Goal: Task Accomplishment & Management: Use online tool/utility

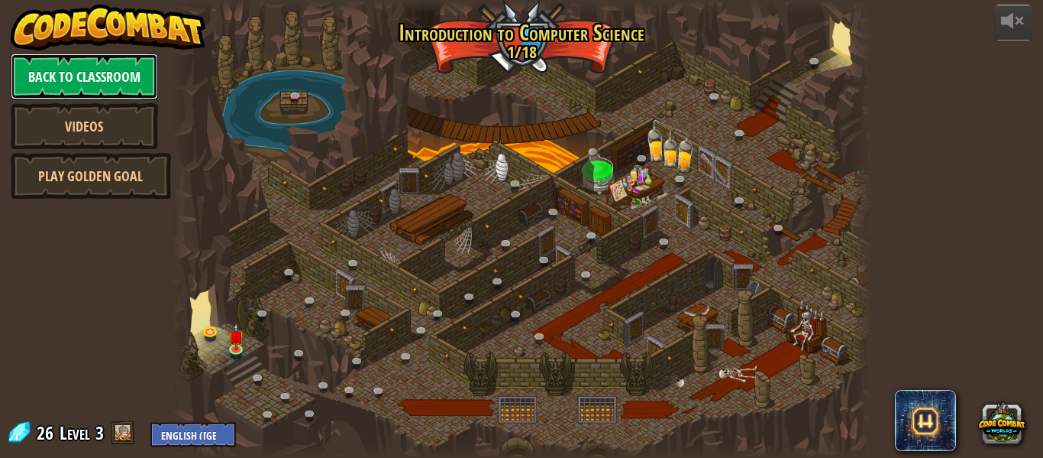
click at [146, 70] on link "Back to Classroom" at bounding box center [84, 76] width 147 height 46
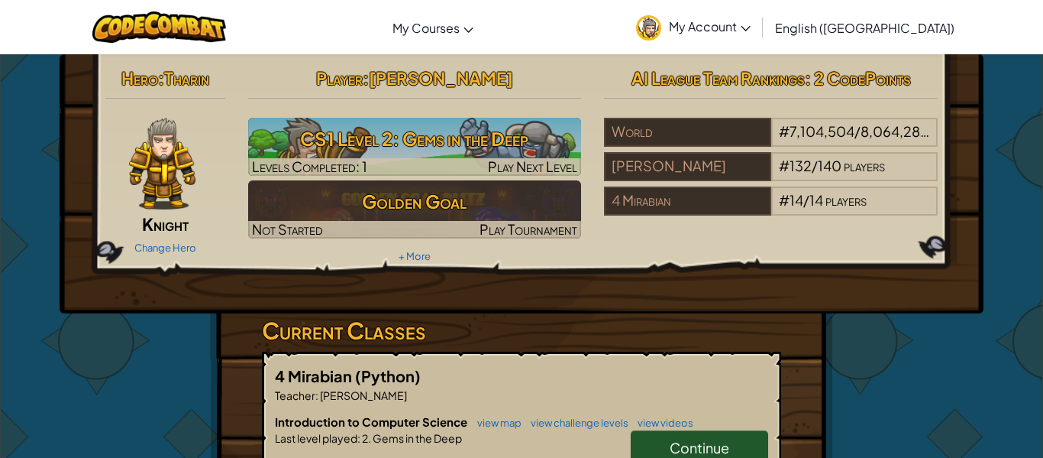
click at [482, 76] on span "[PERSON_NAME]" at bounding box center [441, 77] width 144 height 21
click at [471, 79] on span "[PERSON_NAME]" at bounding box center [441, 77] width 144 height 21
click at [532, 63] on h2 "Player : [PERSON_NAME]" at bounding box center [415, 78] width 334 height 32
click at [751, 20] on span "My Account" at bounding box center [710, 26] width 82 height 16
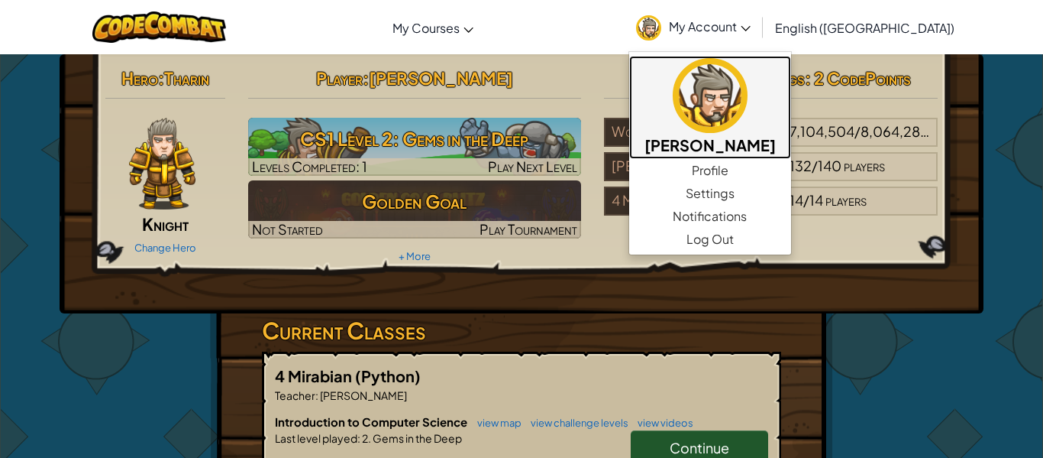
click at [775, 133] on h5 "[PERSON_NAME]" at bounding box center [710, 145] width 131 height 24
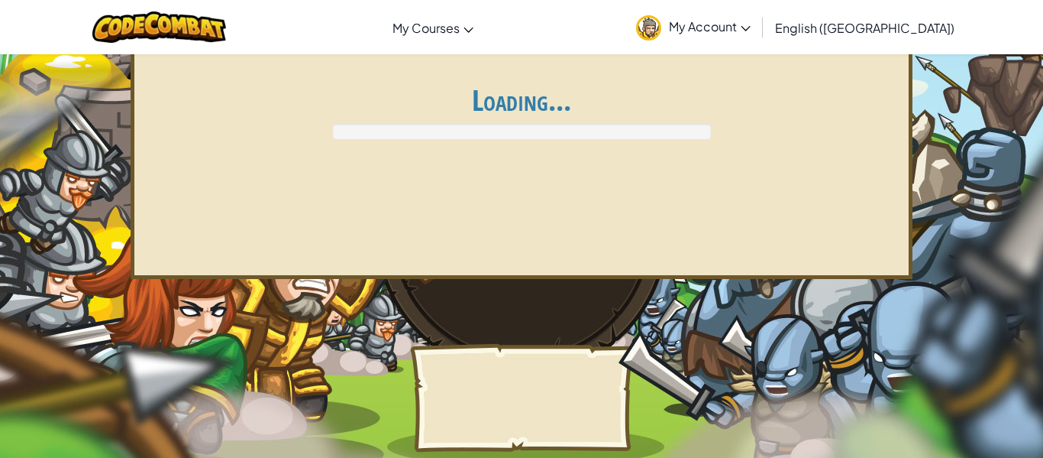
click at [775, 132] on div "Loading..." at bounding box center [522, 111] width 756 height 55
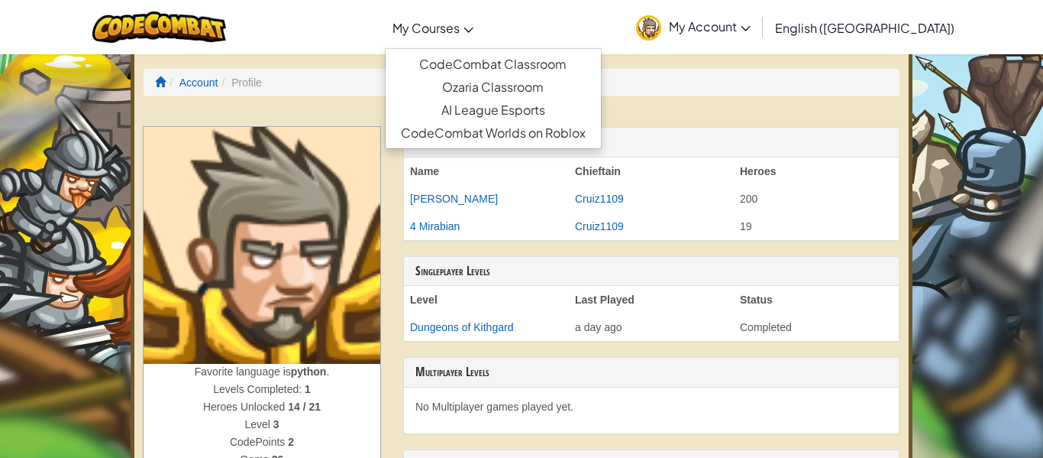
click at [460, 21] on span "My Courses" at bounding box center [426, 28] width 67 height 16
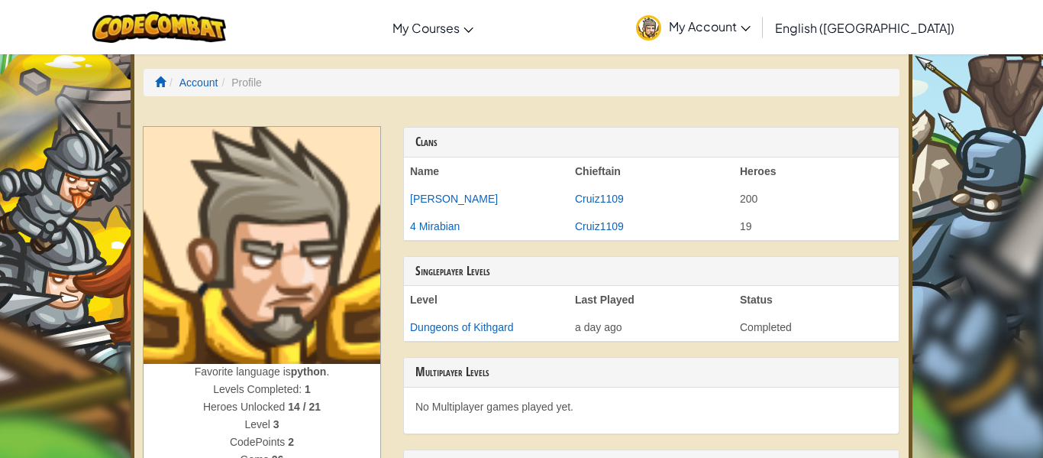
click at [751, 31] on span "My Account" at bounding box center [710, 26] width 82 height 16
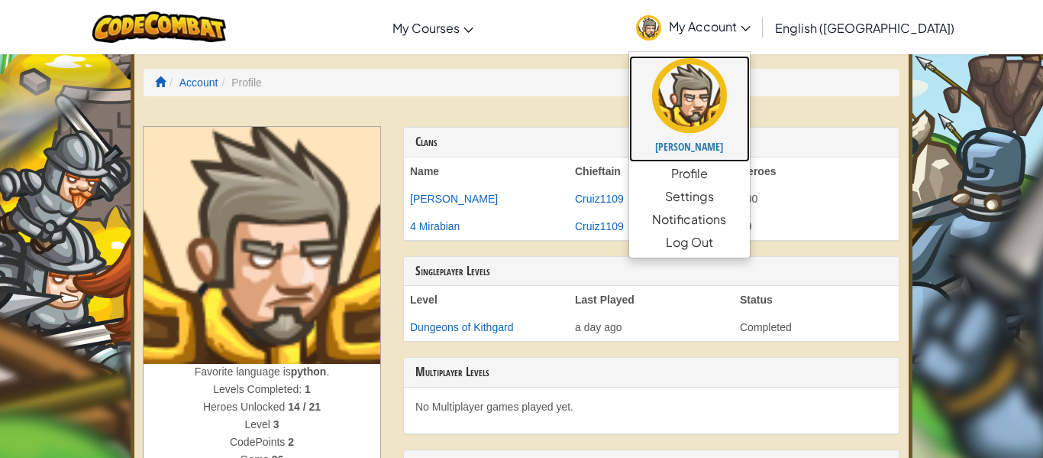
click at [727, 81] on img at bounding box center [689, 95] width 75 height 75
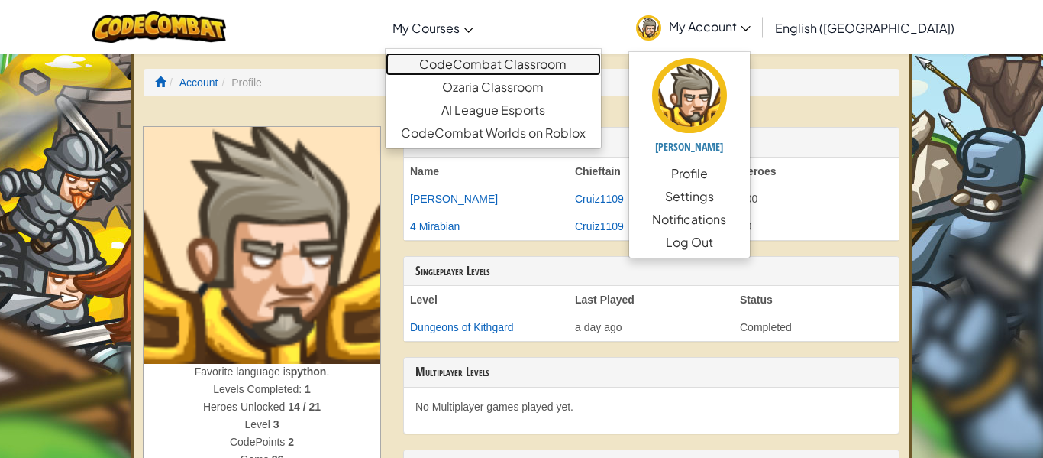
click at [519, 66] on link "CodeCombat Classroom" at bounding box center [493, 64] width 215 height 23
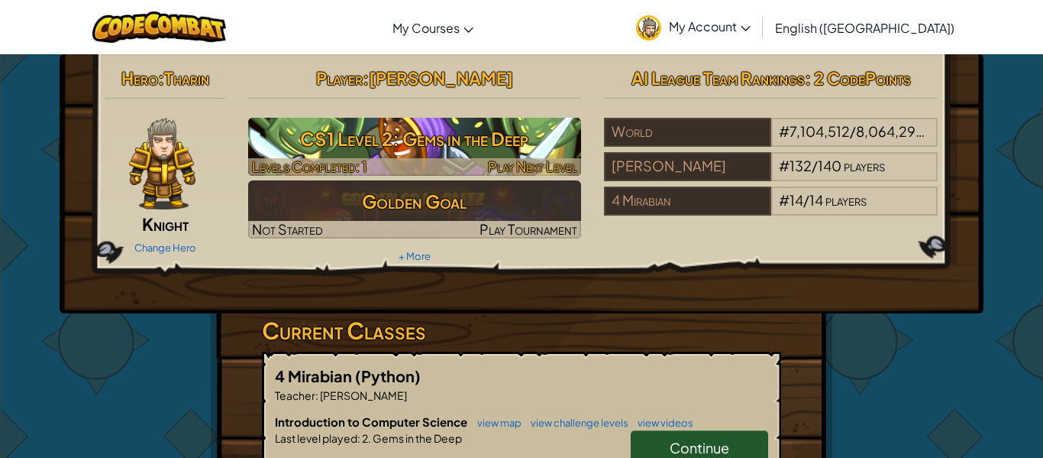
click at [474, 146] on h3 "CS1 Level 2: Gems in the Deep" at bounding box center [415, 138] width 334 height 34
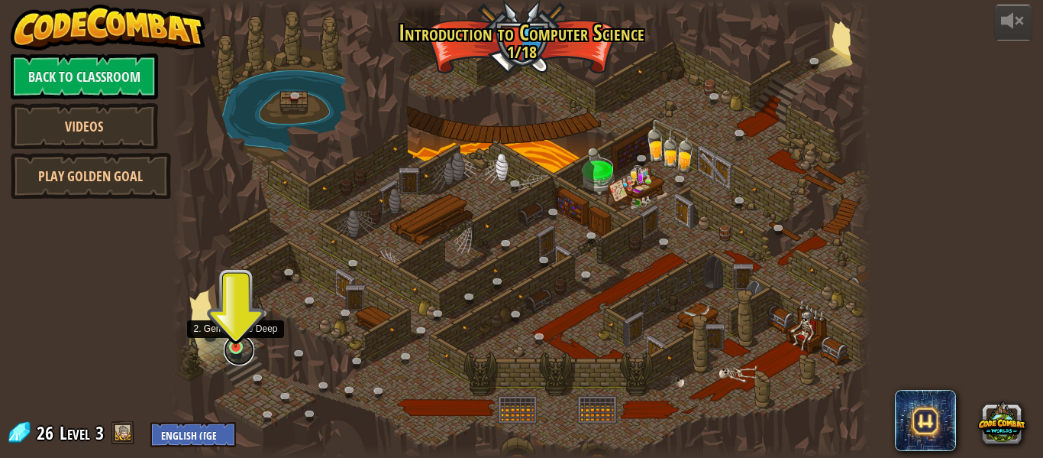
click at [229, 353] on link at bounding box center [239, 350] width 31 height 31
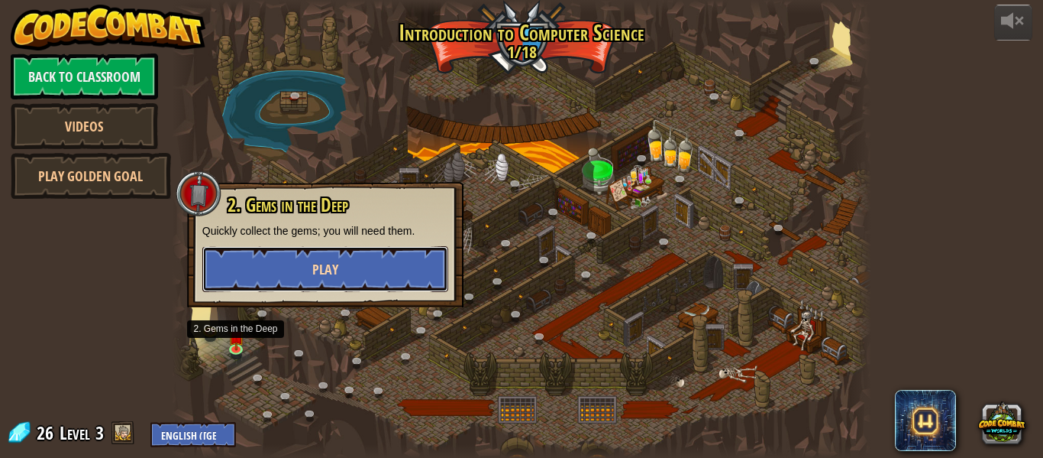
click at [282, 273] on button "Play" at bounding box center [325, 269] width 246 height 46
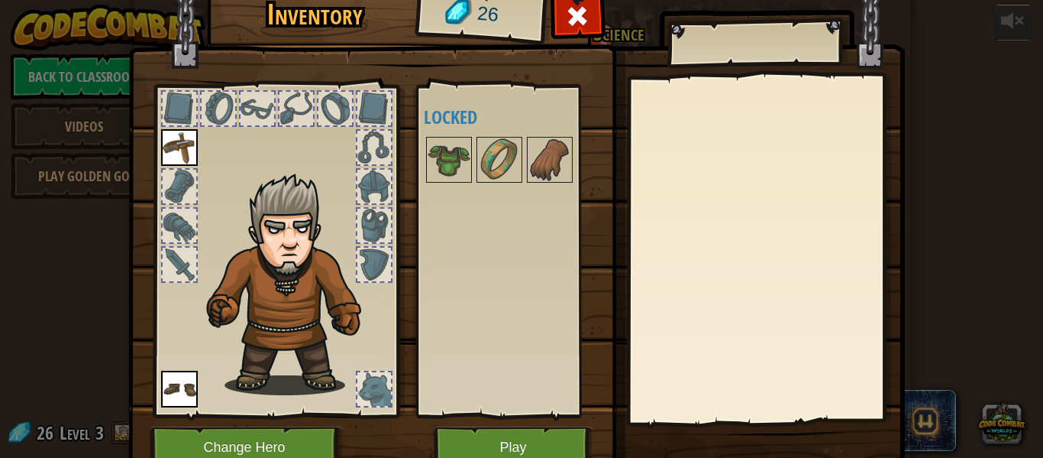
click at [364, 399] on div at bounding box center [374, 389] width 34 height 34
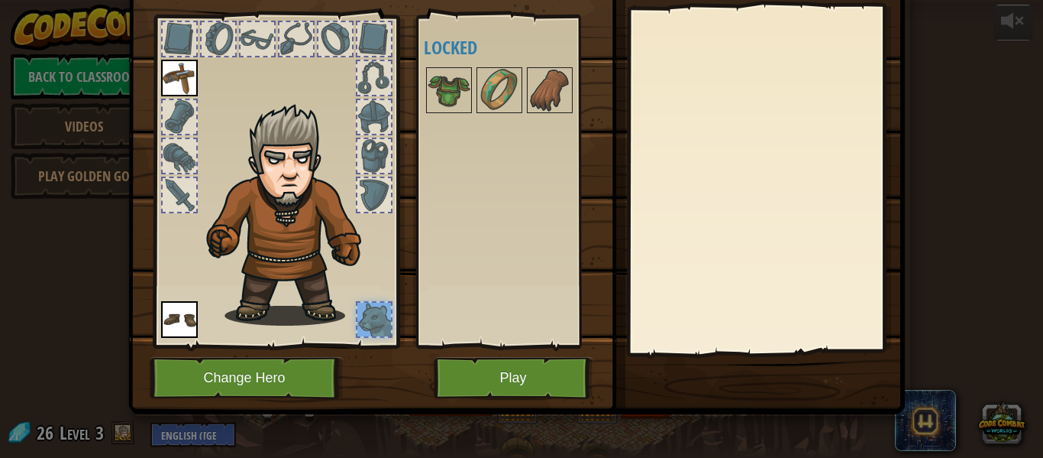
click at [174, 68] on img at bounding box center [179, 78] width 37 height 37
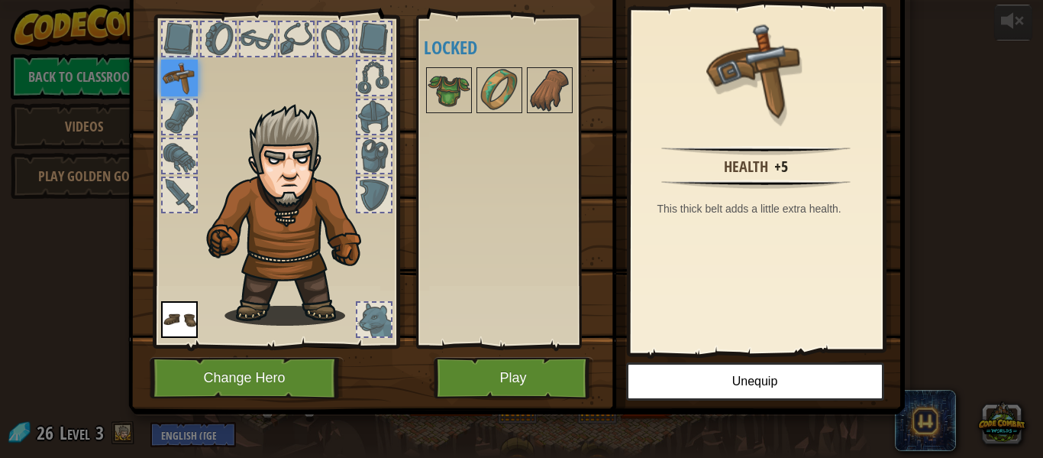
click at [368, 312] on div at bounding box center [374, 319] width 34 height 34
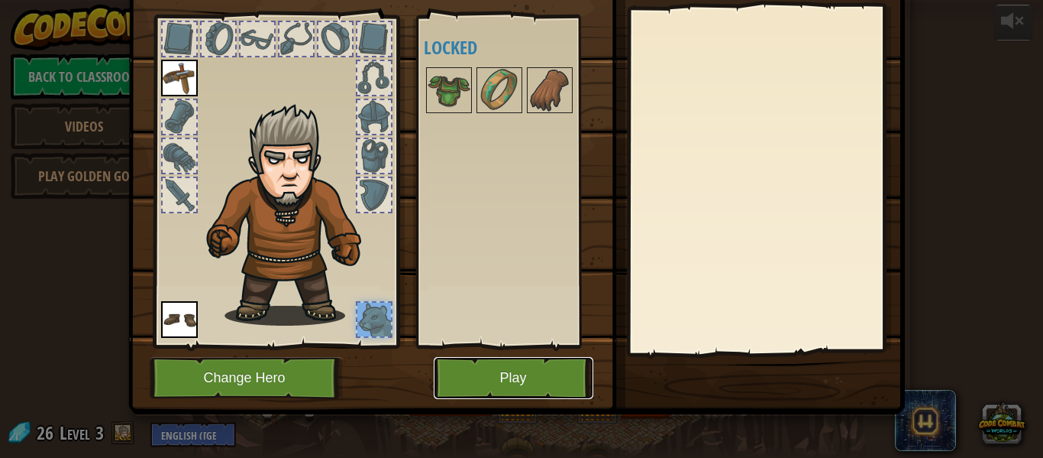
click at [483, 372] on button "Play" at bounding box center [514, 378] width 160 height 42
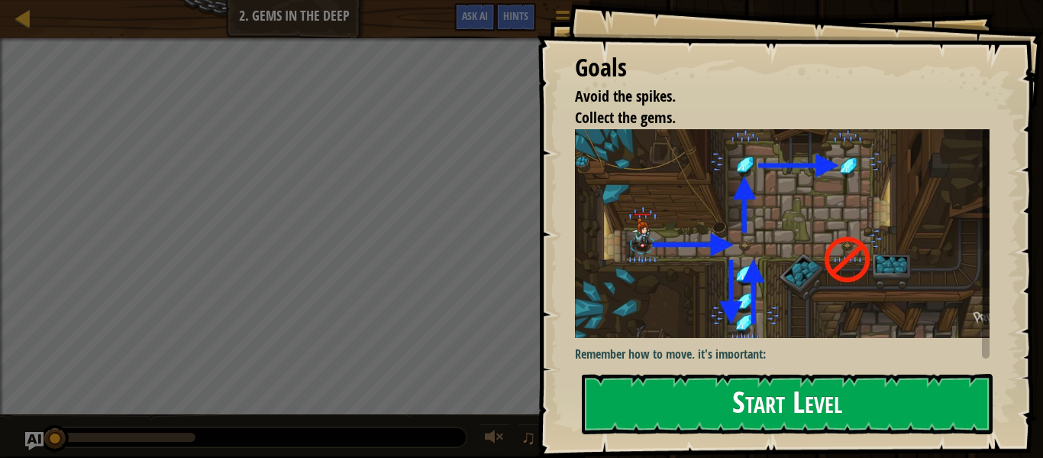
click at [740, 394] on button "Start Level" at bounding box center [787, 404] width 411 height 60
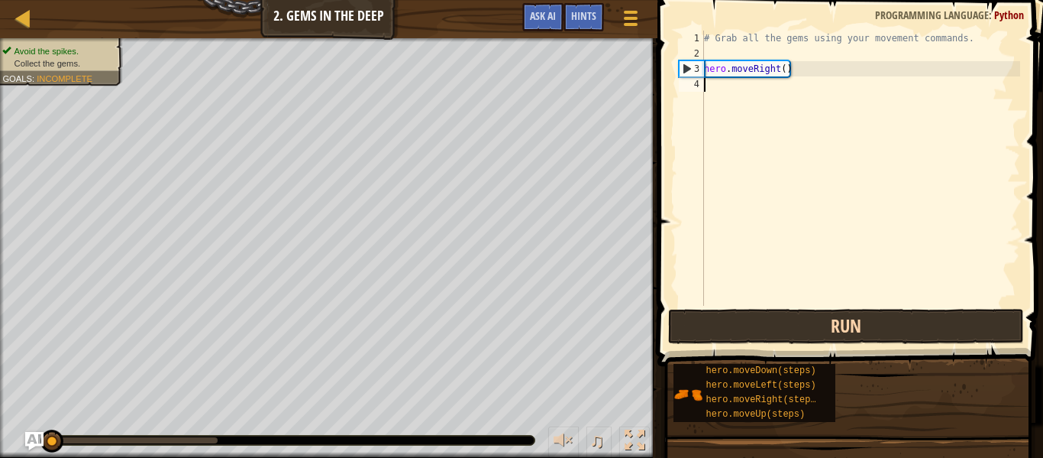
type textarea "h"
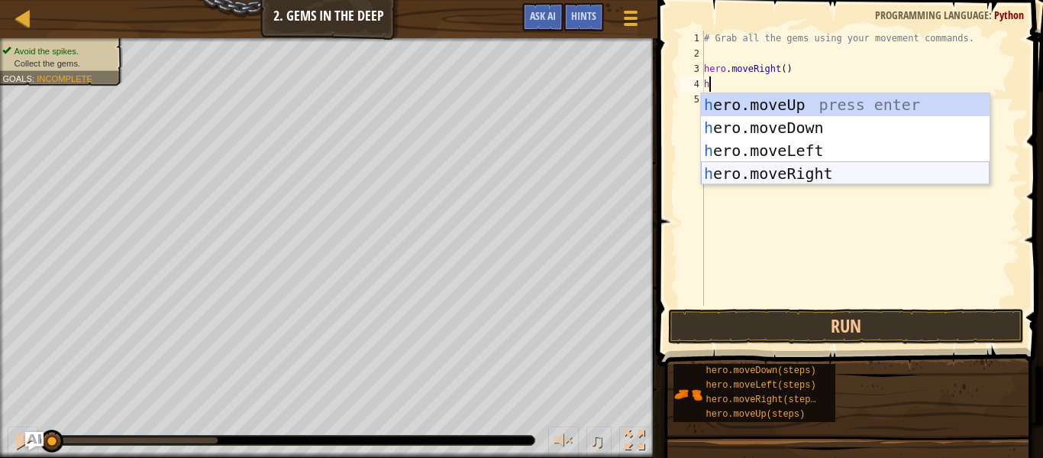
click at [758, 170] on div "h ero.moveUp press enter h ero.moveDown press enter h ero.moveLeft press enter …" at bounding box center [845, 161] width 289 height 137
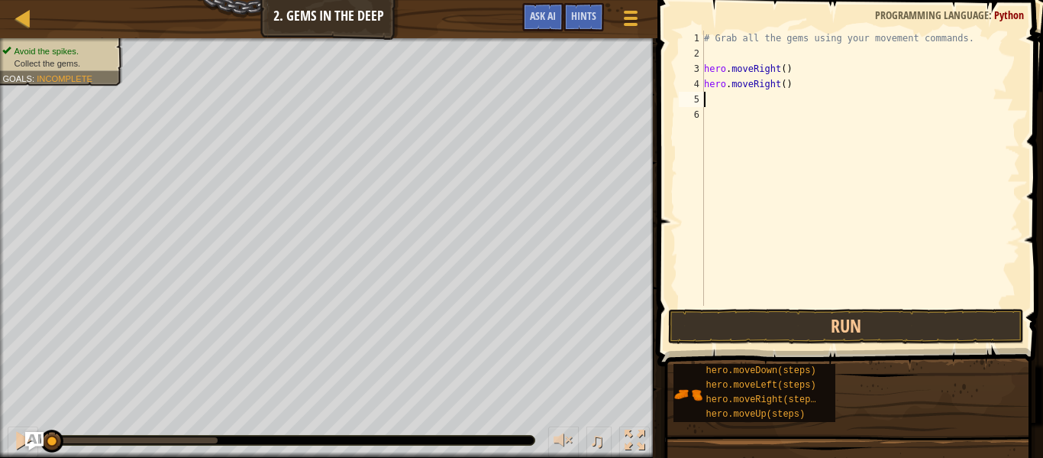
type textarea "h"
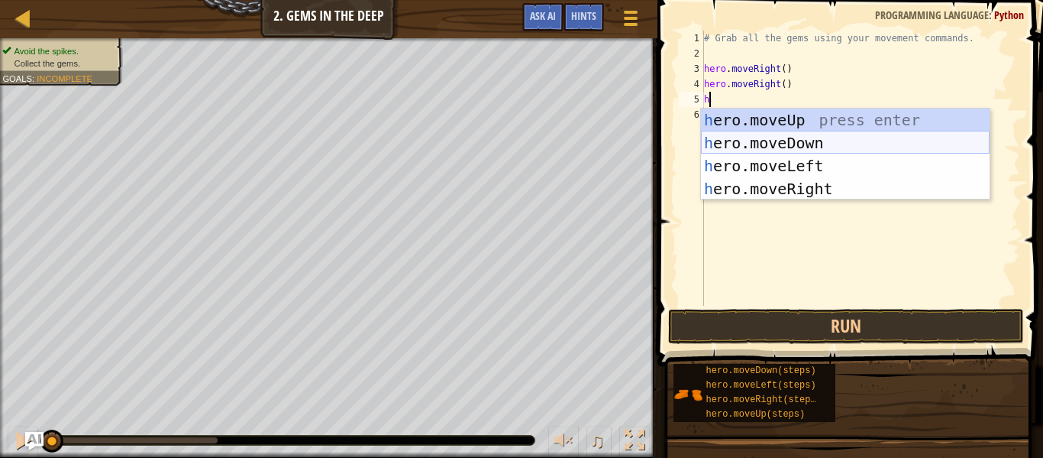
click at [746, 132] on div "h ero.moveUp press enter h ero.moveDown press enter h ero.moveLeft press enter …" at bounding box center [845, 176] width 289 height 137
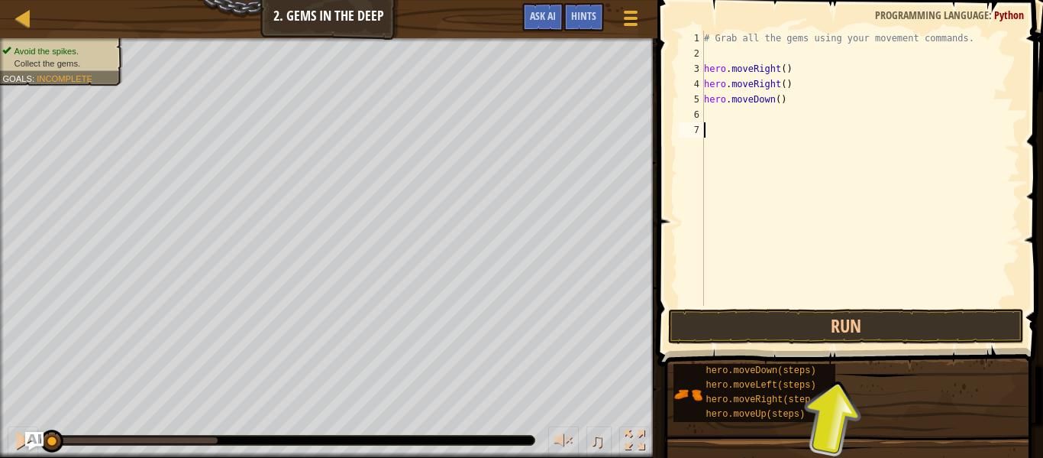
click at [746, 132] on div "# Grab all the gems using your movement commands. hero . moveRight ( ) hero . m…" at bounding box center [860, 184] width 319 height 306
click at [706, 116] on div "# Grab all the gems using your movement commands. hero . moveRight ( ) hero . m…" at bounding box center [860, 184] width 319 height 306
type textarea "h"
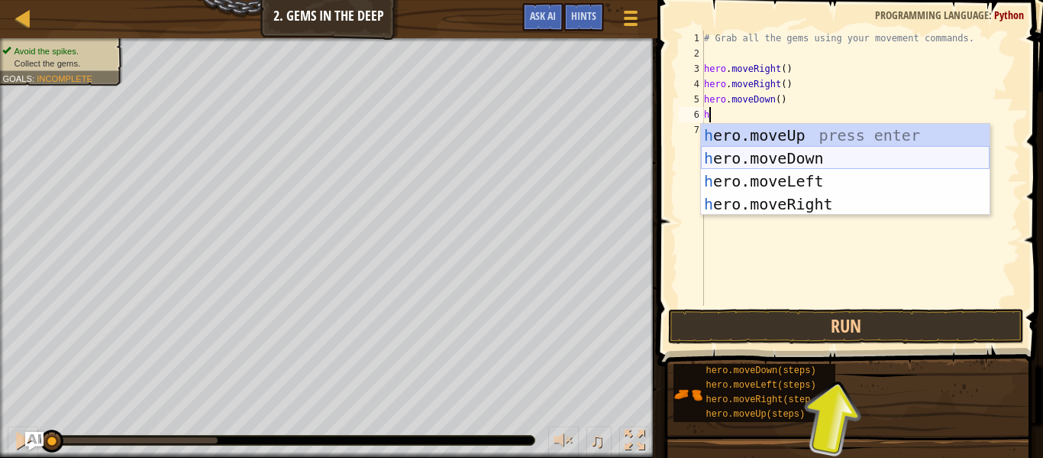
click at [752, 158] on div "h ero.moveUp press enter h ero.moveDown press enter h ero.moveLeft press enter …" at bounding box center [845, 192] width 289 height 137
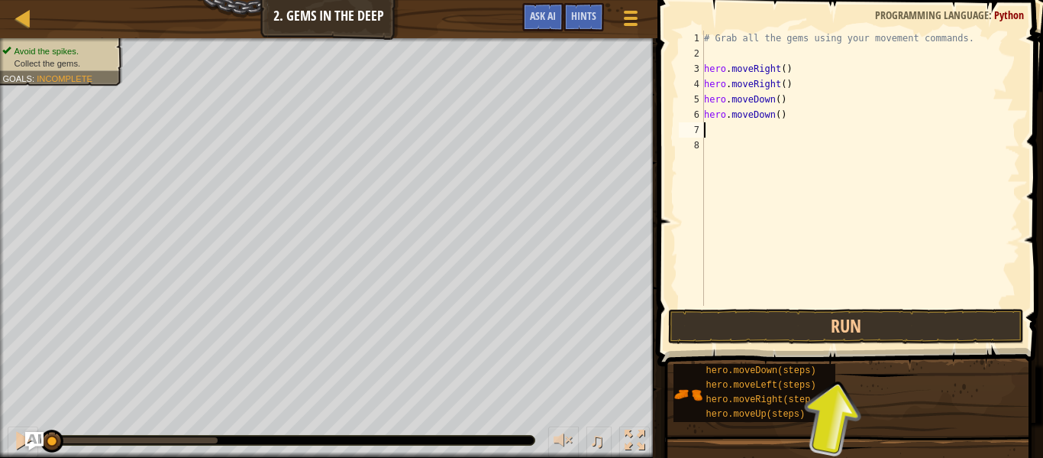
type textarea "h"
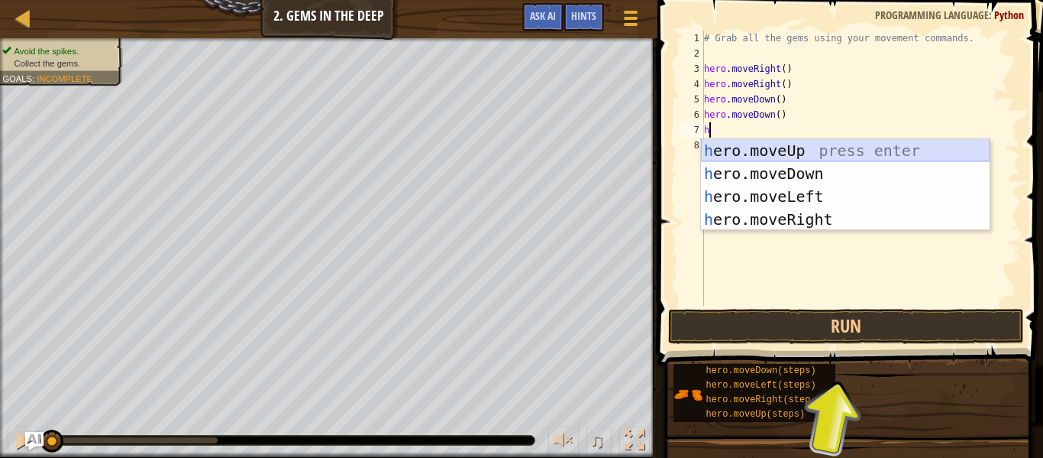
click at [727, 148] on div "h ero.moveUp press enter h ero.moveDown press enter h ero.moveLeft press enter …" at bounding box center [845, 207] width 289 height 137
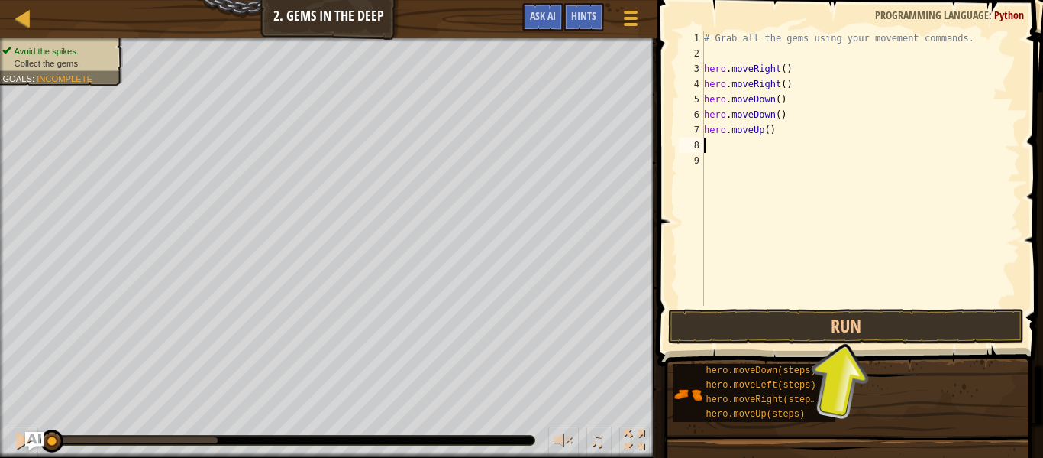
type textarea "h"
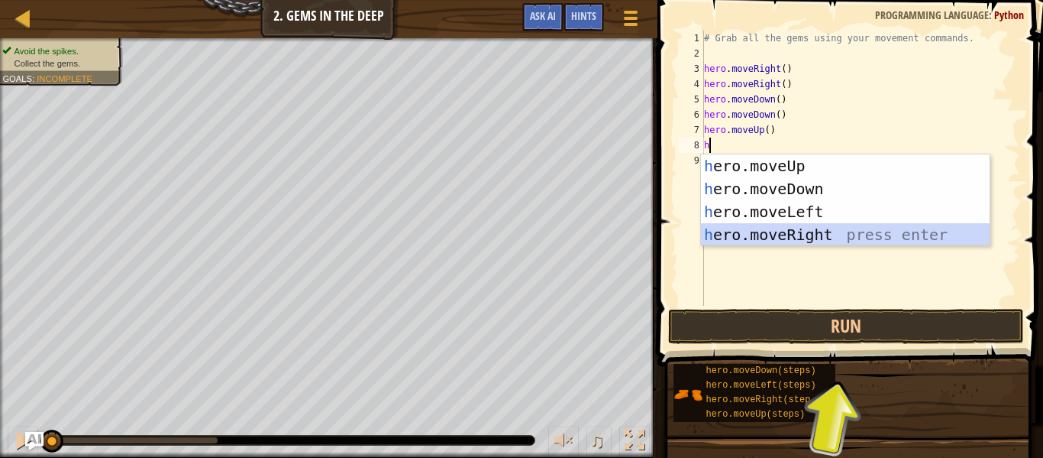
click at [761, 228] on div "h ero.moveUp press enter h ero.moveDown press enter h ero.moveLeft press enter …" at bounding box center [845, 222] width 289 height 137
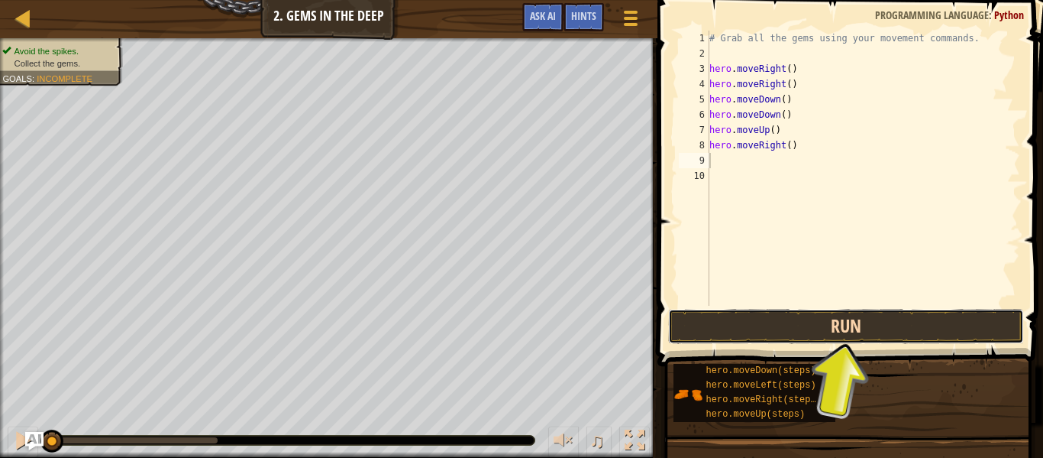
click at [791, 316] on button "Run" at bounding box center [846, 326] width 356 height 35
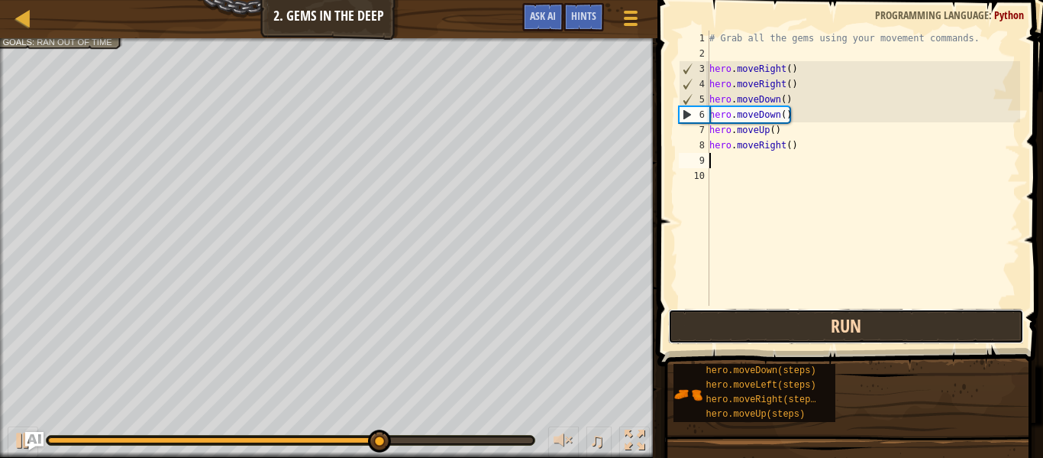
click at [817, 328] on button "Run" at bounding box center [846, 326] width 356 height 35
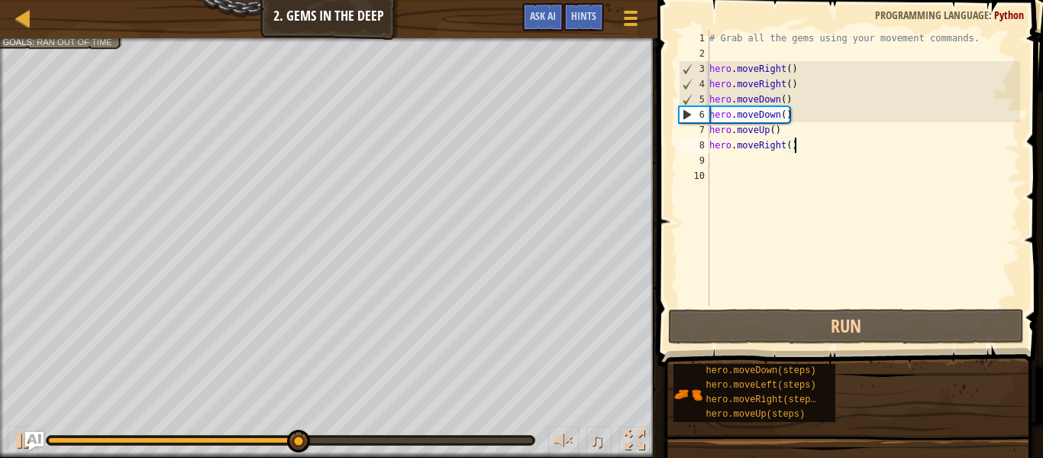
click at [796, 146] on div "# Grab all the gems using your movement commands. hero . moveRight ( ) hero . m…" at bounding box center [864, 184] width 314 height 306
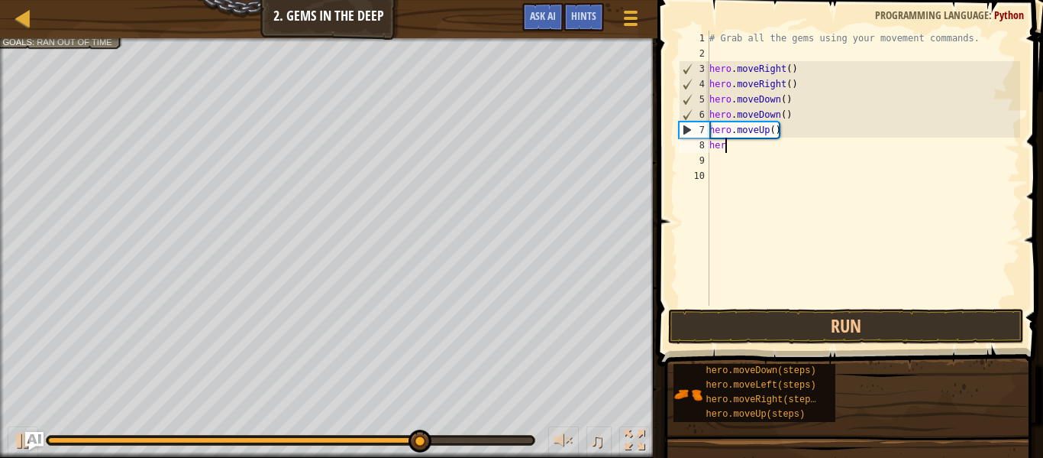
type textarea "h"
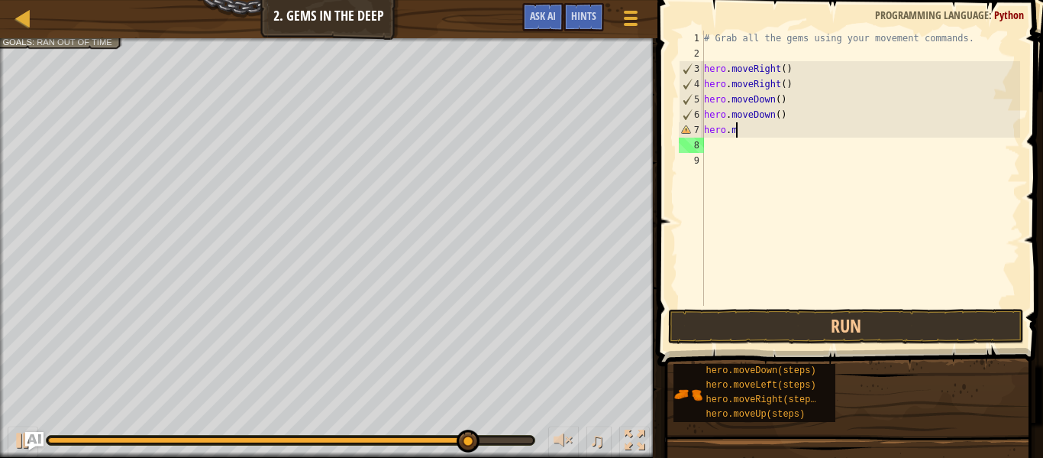
type textarea "h"
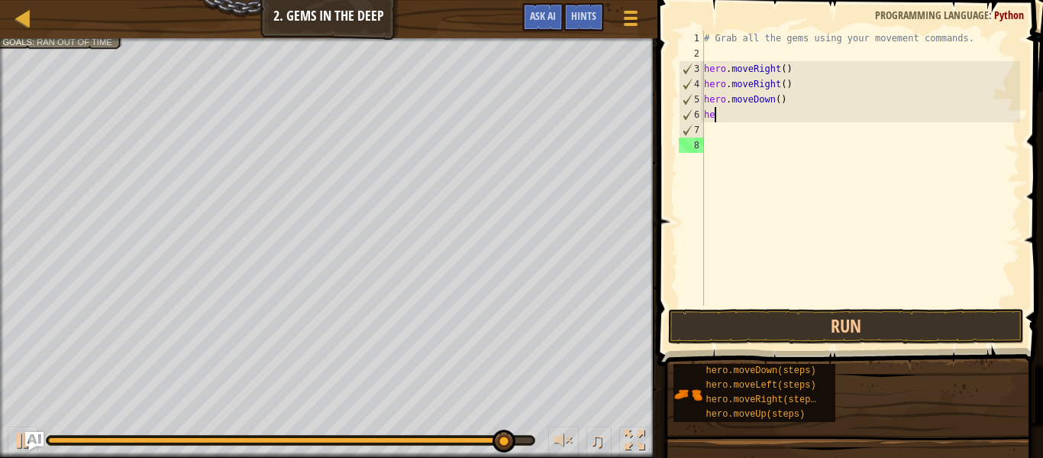
type textarea "h"
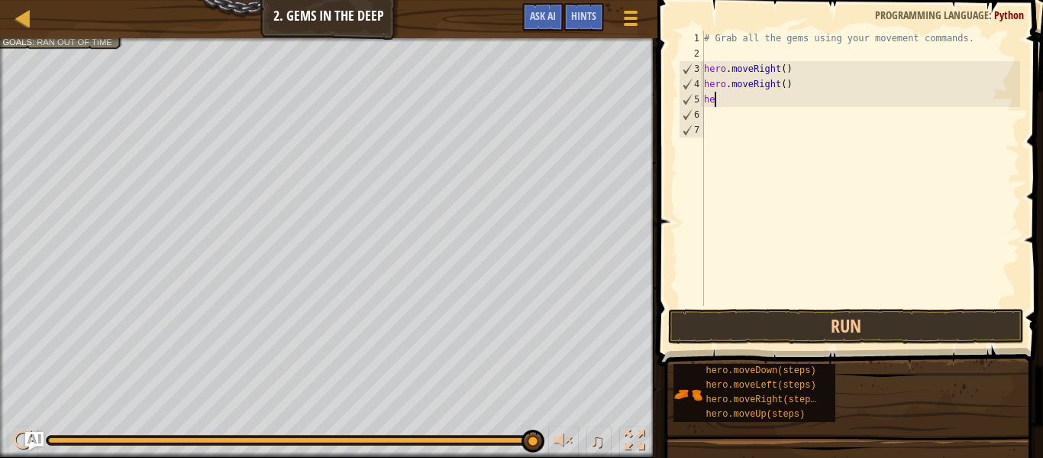
type textarea "h"
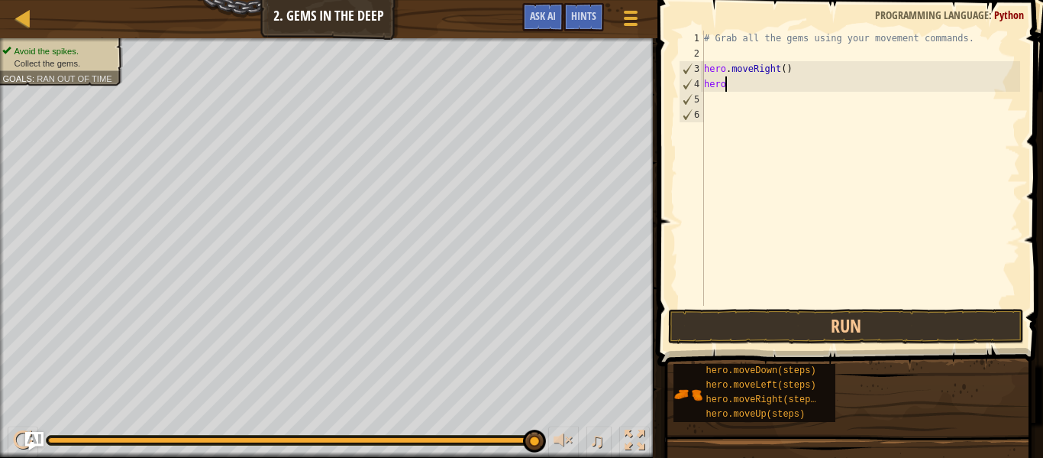
type textarea "h"
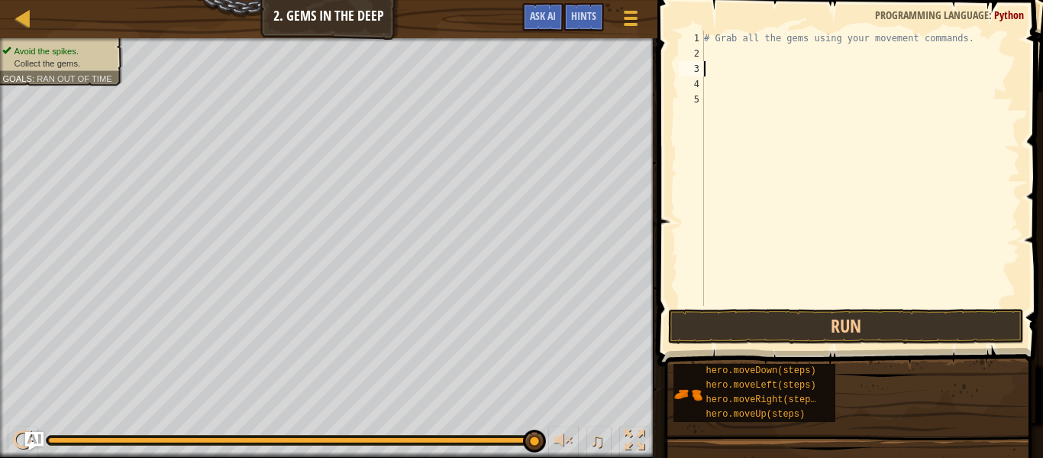
click at [702, 37] on div "1" at bounding box center [691, 38] width 25 height 15
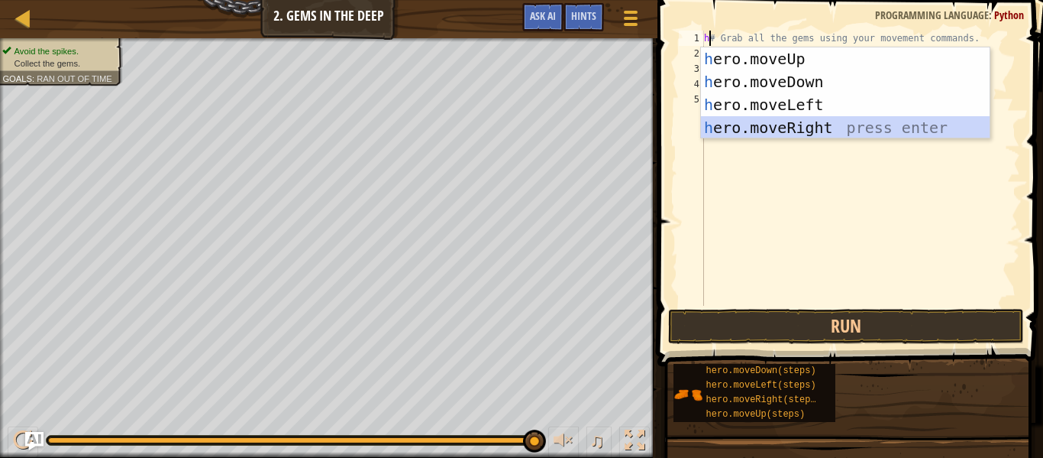
click at [734, 118] on div "h ero.moveUp press enter h ero.moveDown press enter h ero.moveLeft press enter …" at bounding box center [845, 115] width 289 height 137
type textarea "hero.moveRight()# Grab all the gems using your movement commands."
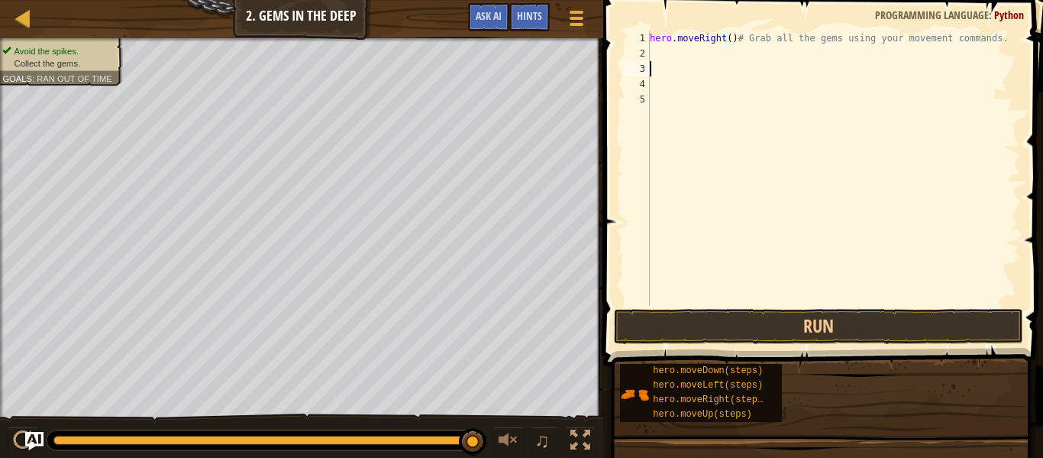
click at [652, 62] on div "hero . moveRight ( ) # Grab all the gems using your movement commands." at bounding box center [834, 184] width 374 height 306
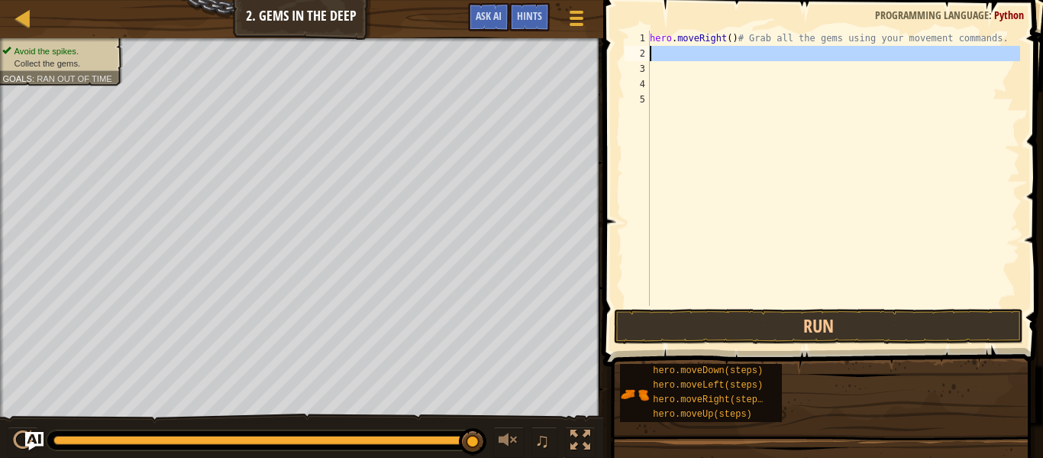
click at [648, 50] on div "2" at bounding box center [637, 53] width 25 height 15
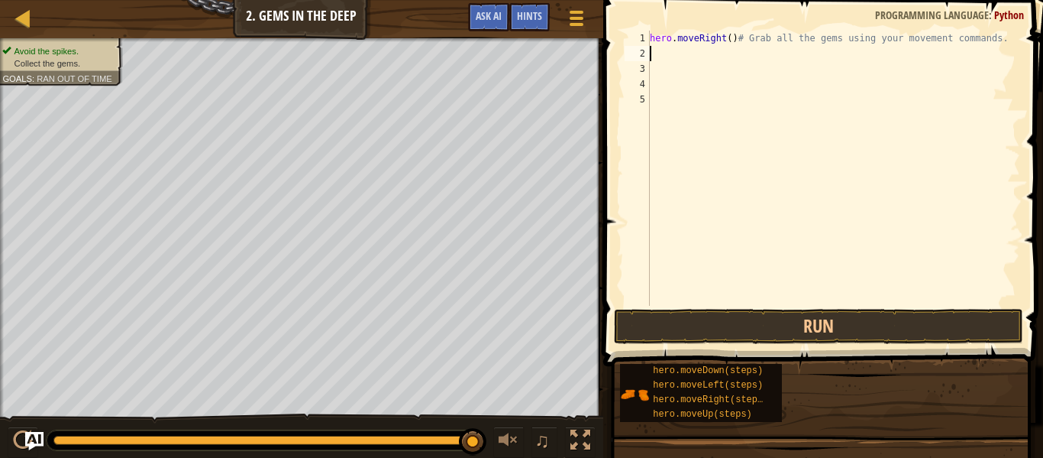
type textarea "h"
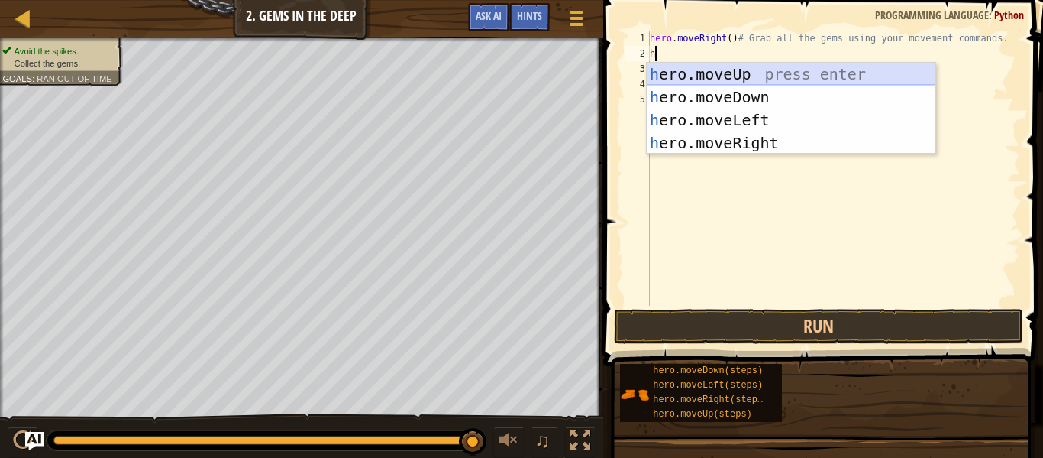
click at [679, 68] on div "h ero.moveUp press enter h ero.moveDown press enter h ero.moveLeft press enter …" at bounding box center [791, 131] width 289 height 137
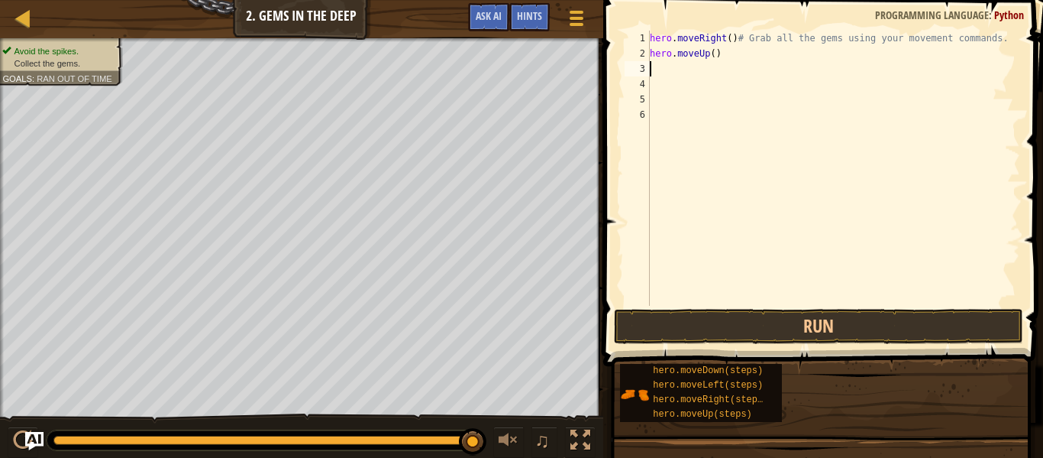
type textarea "h"
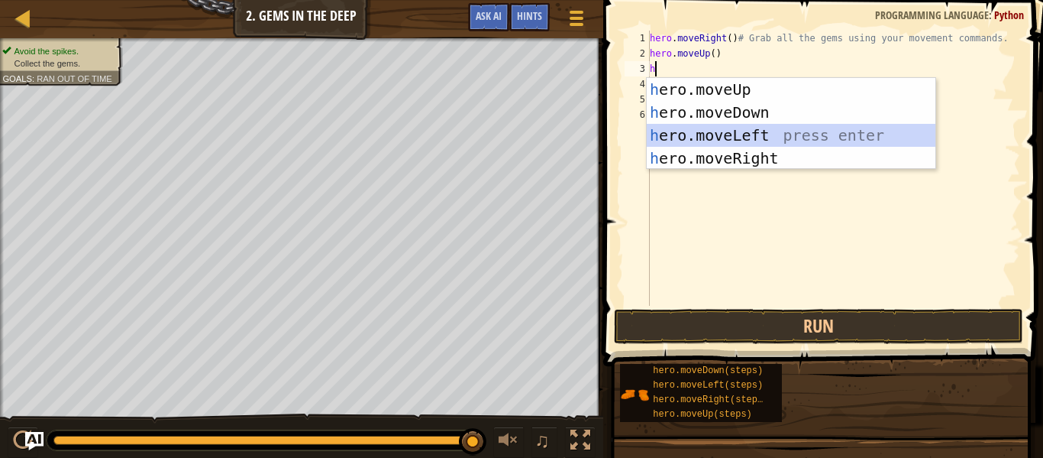
click at [683, 130] on div "h ero.moveUp press enter h ero.moveDown press enter h ero.moveLeft press enter …" at bounding box center [791, 146] width 289 height 137
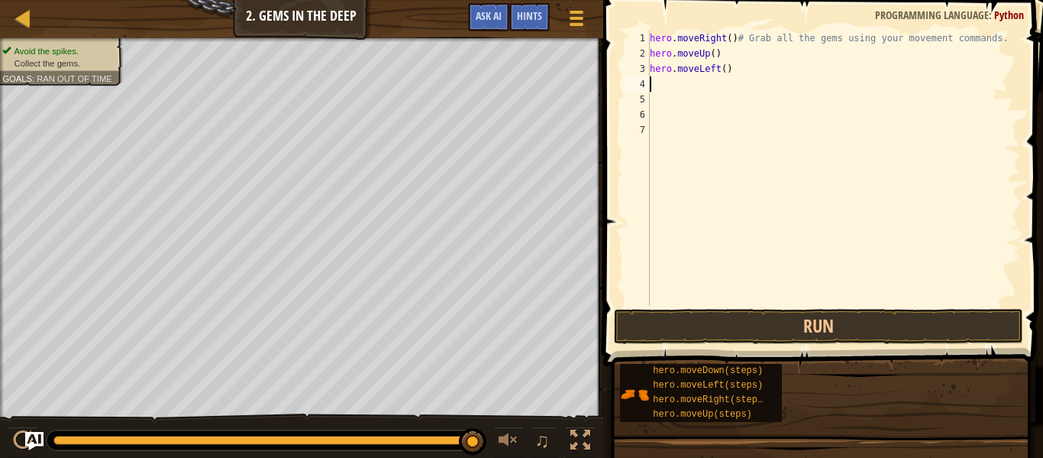
type textarea "h"
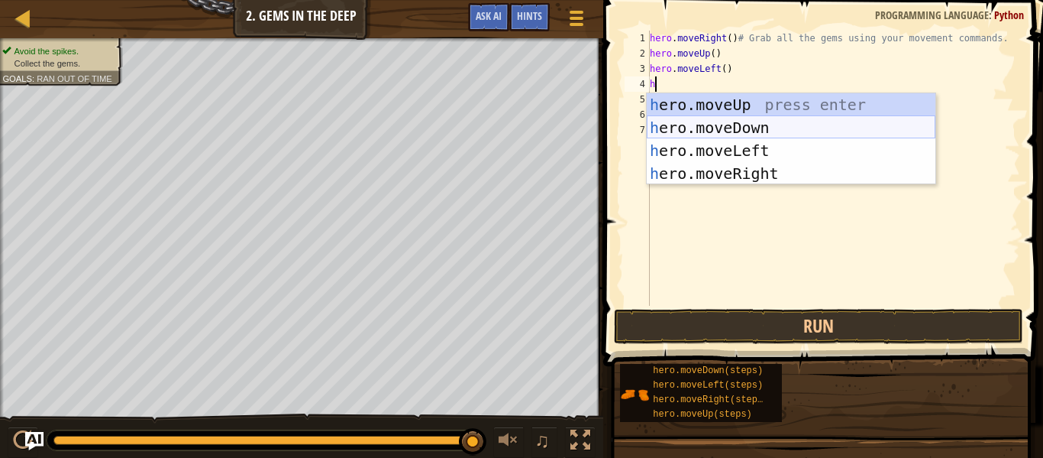
click at [684, 130] on div "h ero.moveUp press enter h ero.moveDown press enter h ero.moveLeft press enter …" at bounding box center [791, 161] width 289 height 137
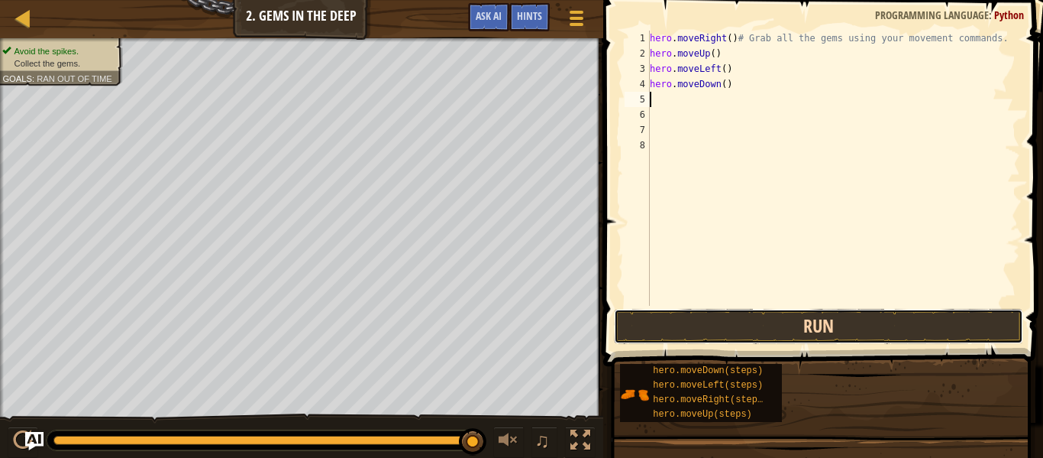
click at [801, 317] on button "Run" at bounding box center [818, 326] width 409 height 35
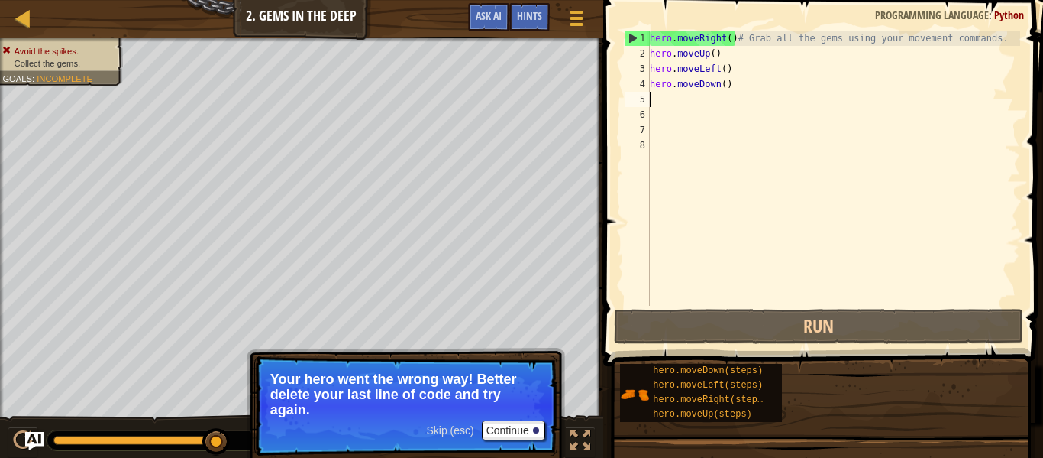
click at [730, 85] on div "hero . moveRight ( ) # Grab all the gems using your movement commands. hero . m…" at bounding box center [834, 184] width 374 height 306
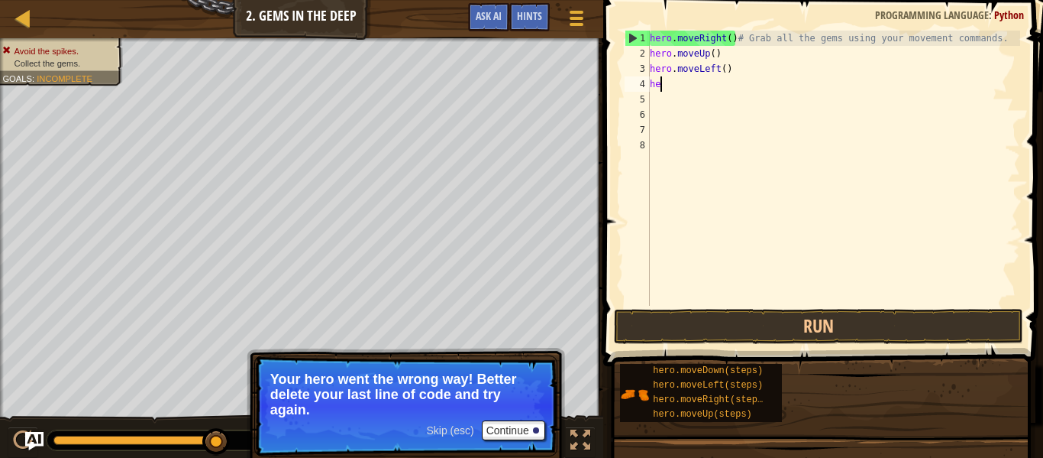
type textarea "h"
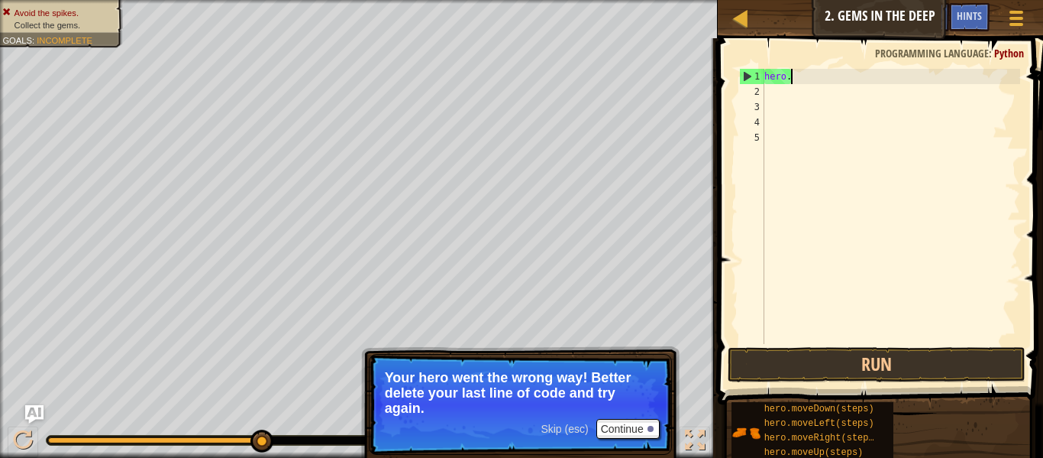
type textarea "h"
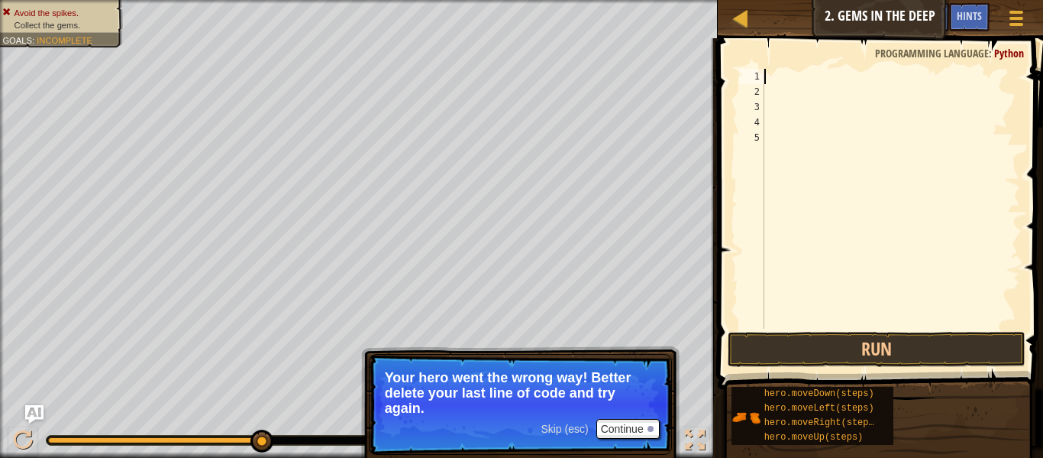
type textarea "h"
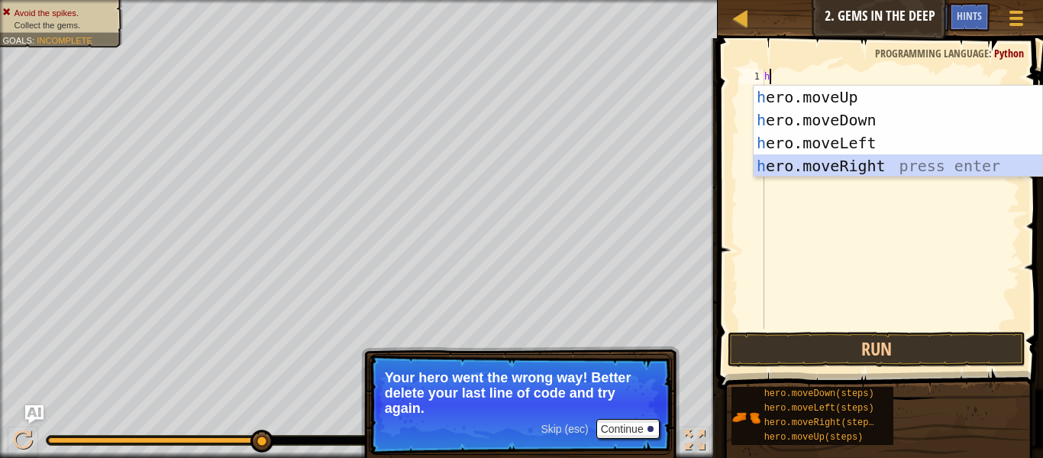
click at [868, 162] on div "h ero.moveUp press enter h ero.moveDown press enter h ero.moveLeft press enter …" at bounding box center [898, 154] width 289 height 137
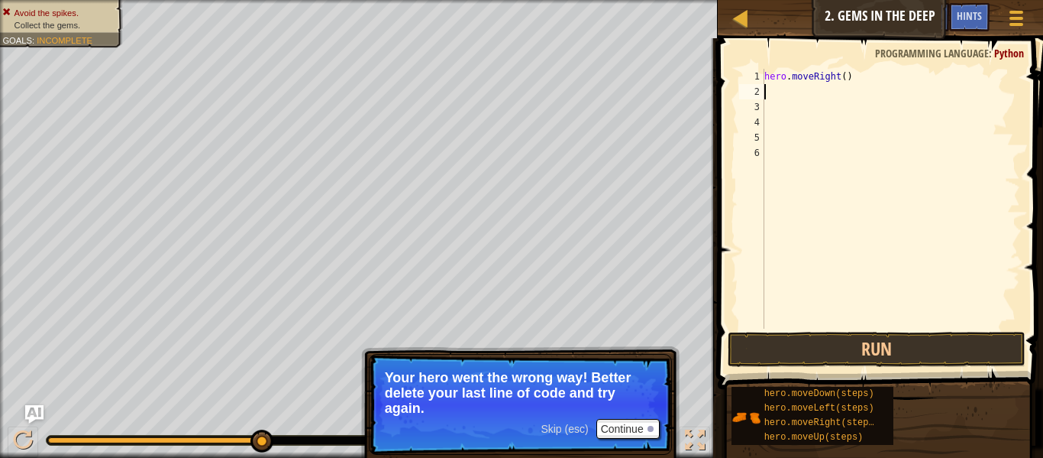
type textarea "h"
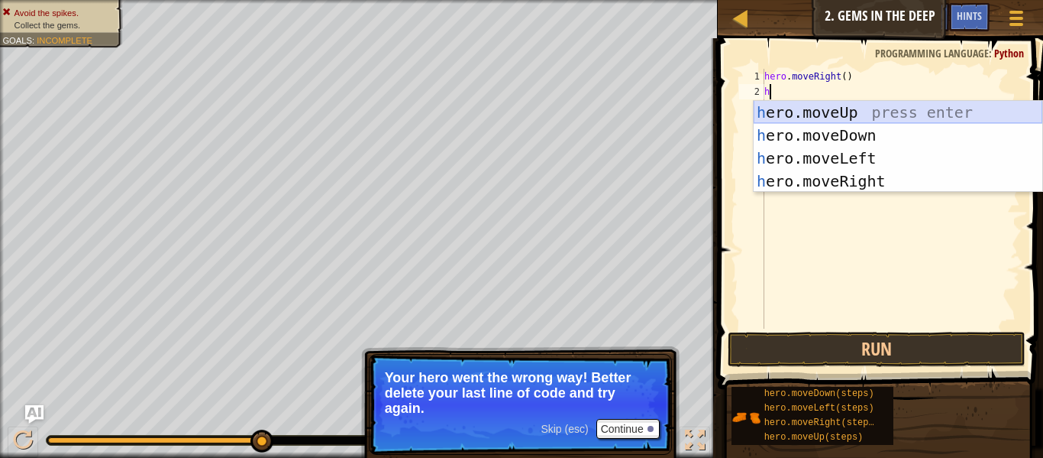
click at [794, 105] on div "h ero.moveUp press enter h ero.moveDown press enter h ero.moveLeft press enter …" at bounding box center [898, 169] width 289 height 137
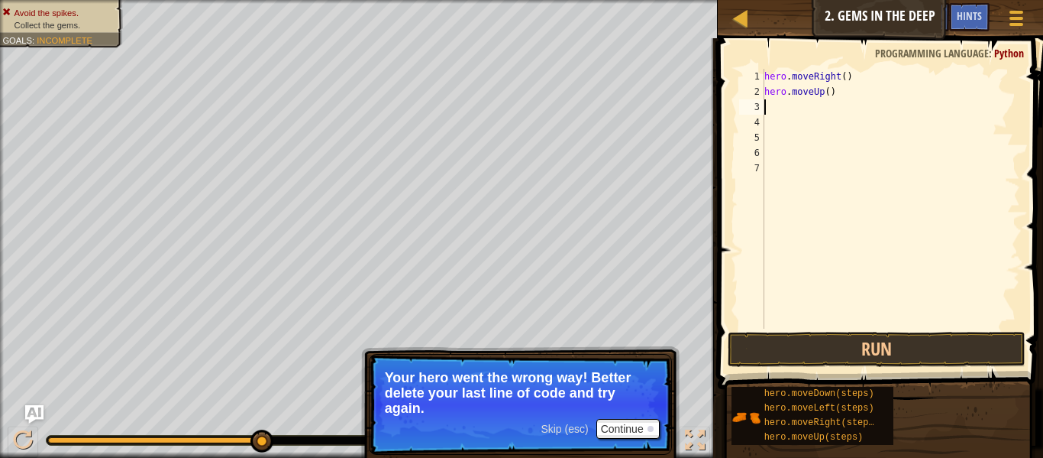
type textarea "h"
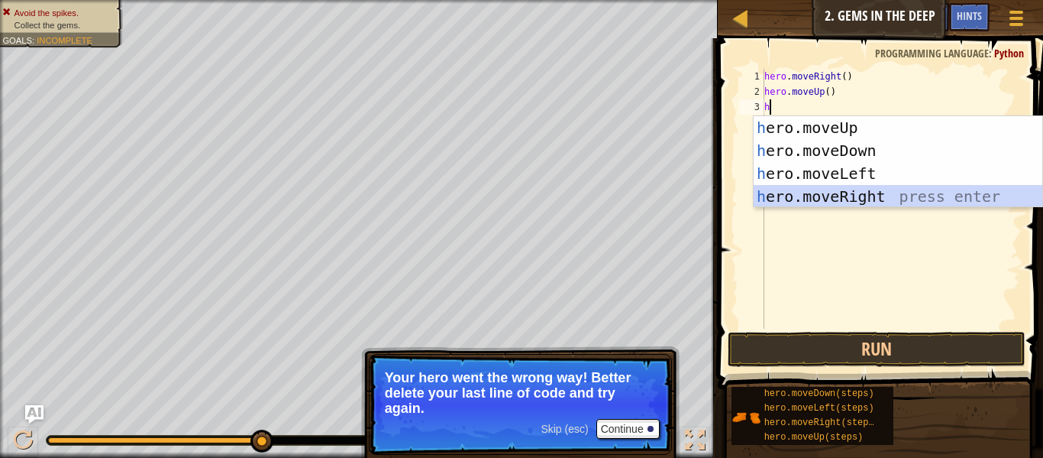
click at [810, 203] on div "h ero.moveUp press enter h ero.moveDown press enter h ero.moveLeft press enter …" at bounding box center [898, 184] width 289 height 137
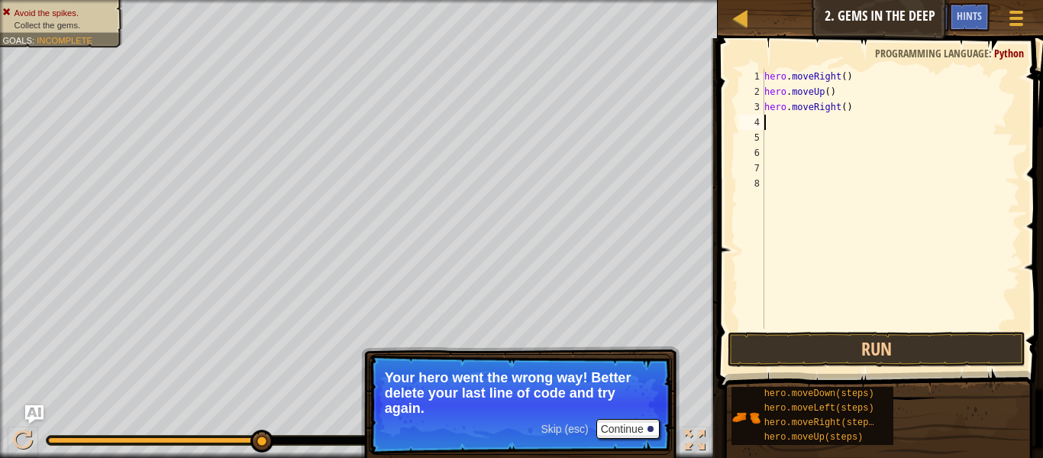
type textarea "h"
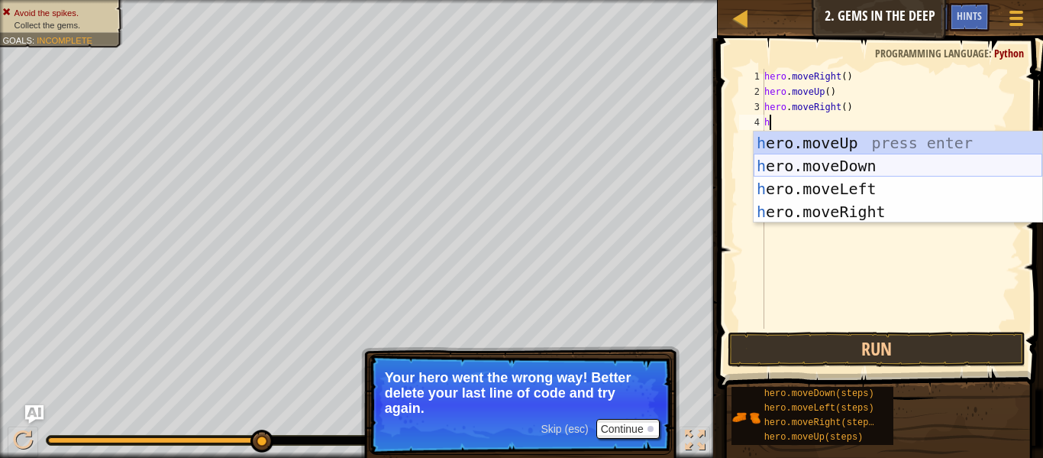
click at [800, 167] on div "h ero.moveUp press enter h ero.moveDown press enter h ero.moveLeft press enter …" at bounding box center [898, 199] width 289 height 137
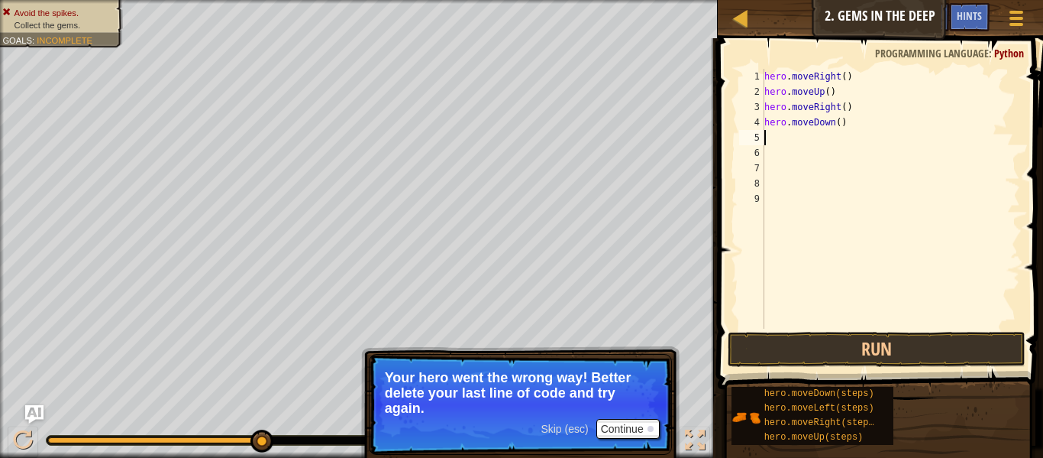
type textarea "h"
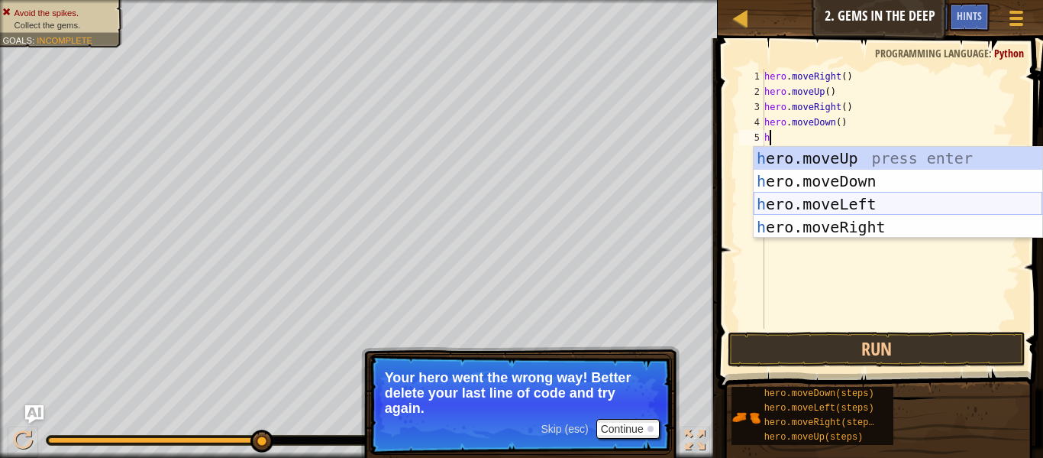
click at [802, 197] on div "h ero.moveUp press enter h ero.moveDown press enter h ero.moveLeft press enter …" at bounding box center [898, 215] width 289 height 137
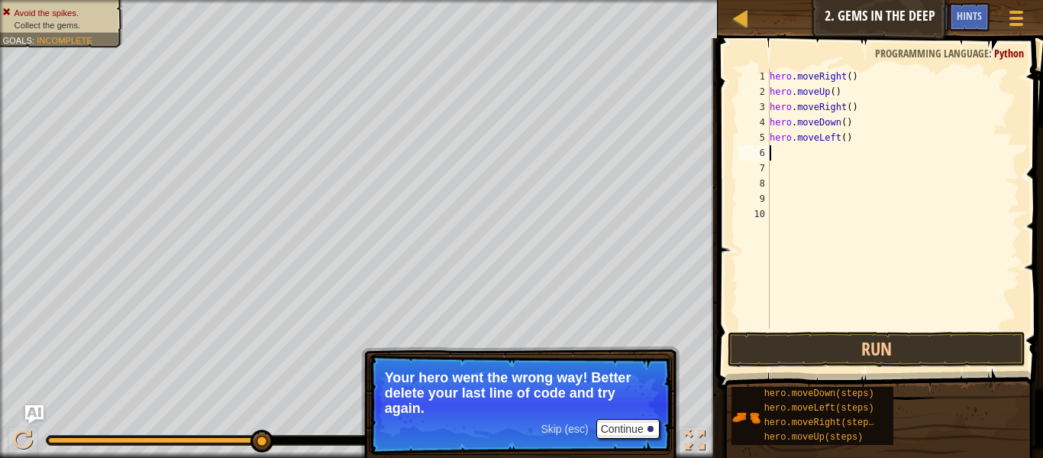
type textarea "h"
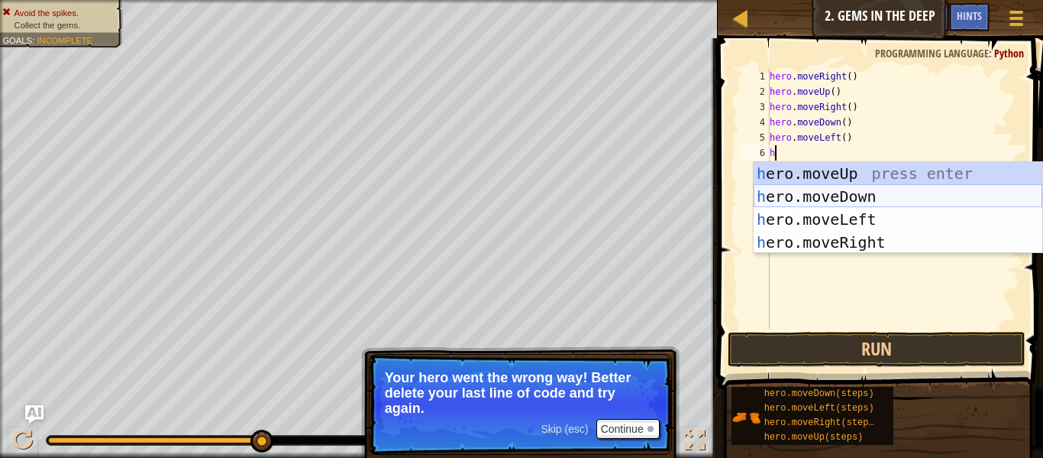
click at [804, 197] on div "h ero.moveUp press enter h ero.moveDown press enter h ero.moveLeft press enter …" at bounding box center [898, 230] width 289 height 137
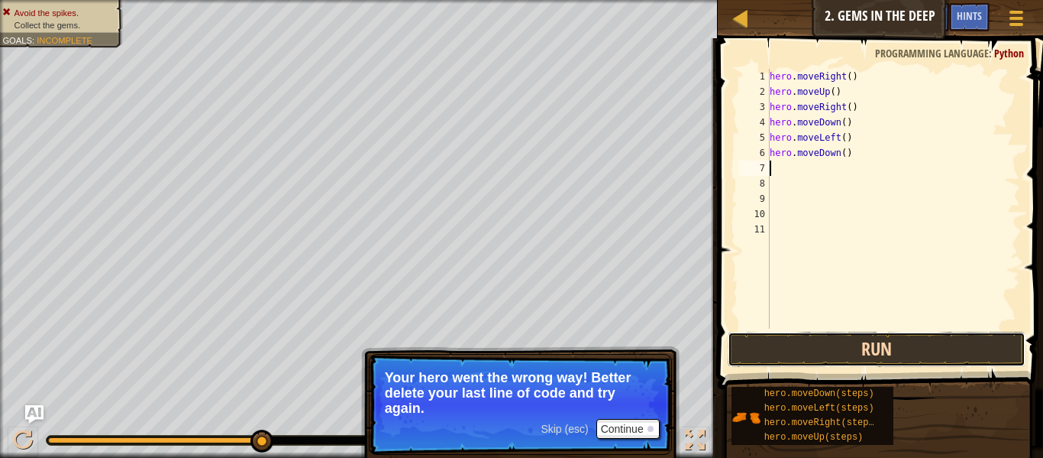
click at [843, 348] on button "Run" at bounding box center [877, 349] width 298 height 35
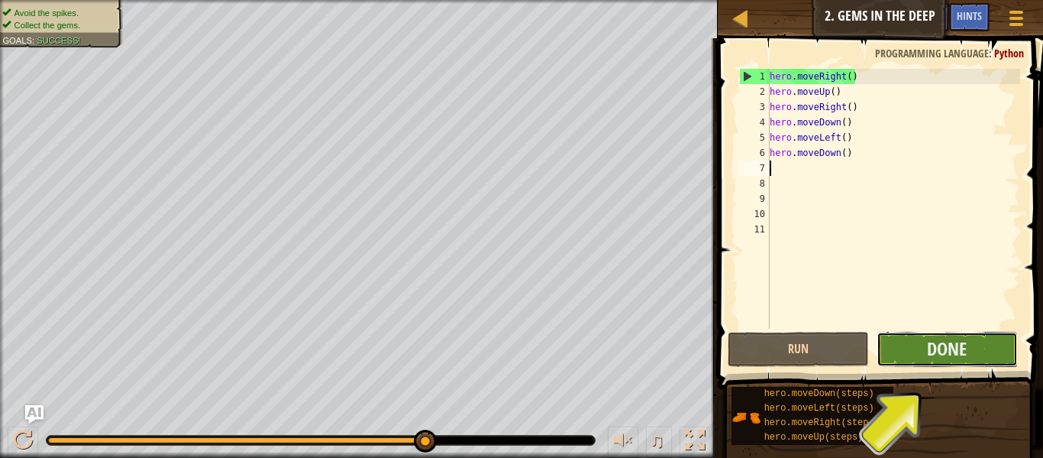
click at [981, 349] on button "Done" at bounding box center [947, 349] width 141 height 35
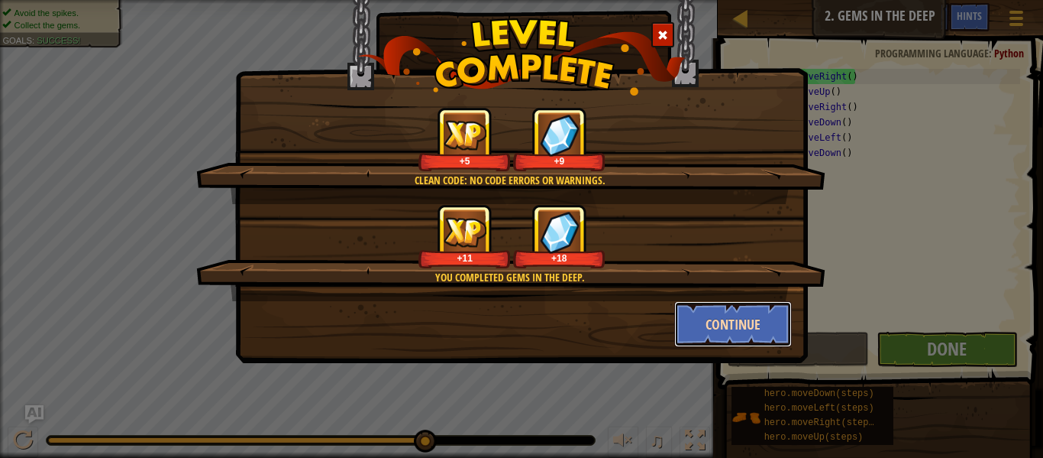
click at [761, 322] on button "Continue" at bounding box center [733, 324] width 118 height 46
